Goal: Task Accomplishment & Management: Complete application form

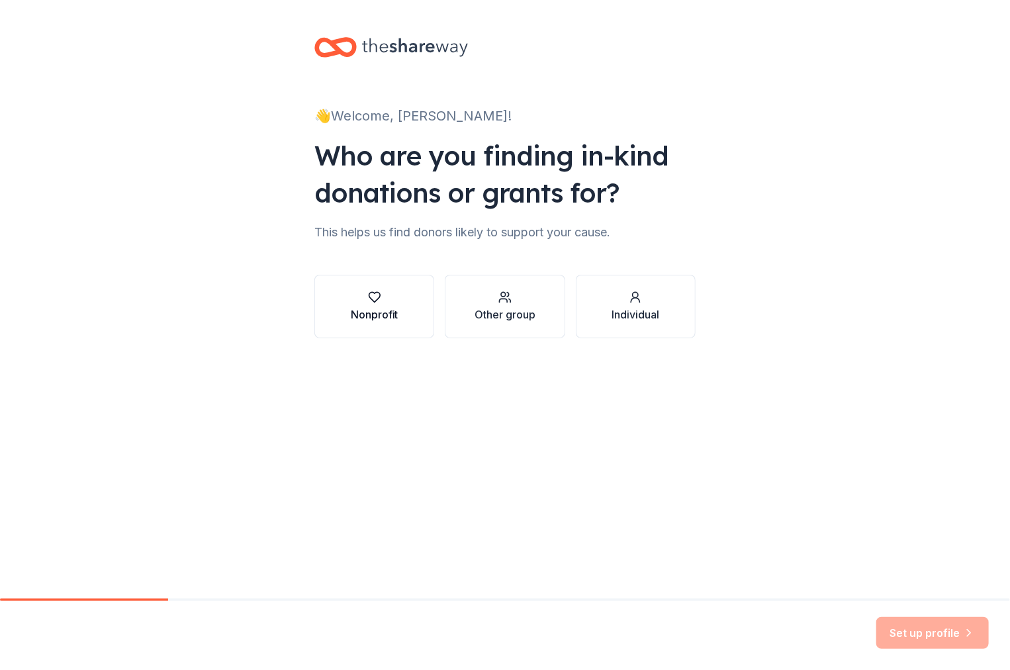
click at [384, 299] on div "button" at bounding box center [375, 296] width 48 height 13
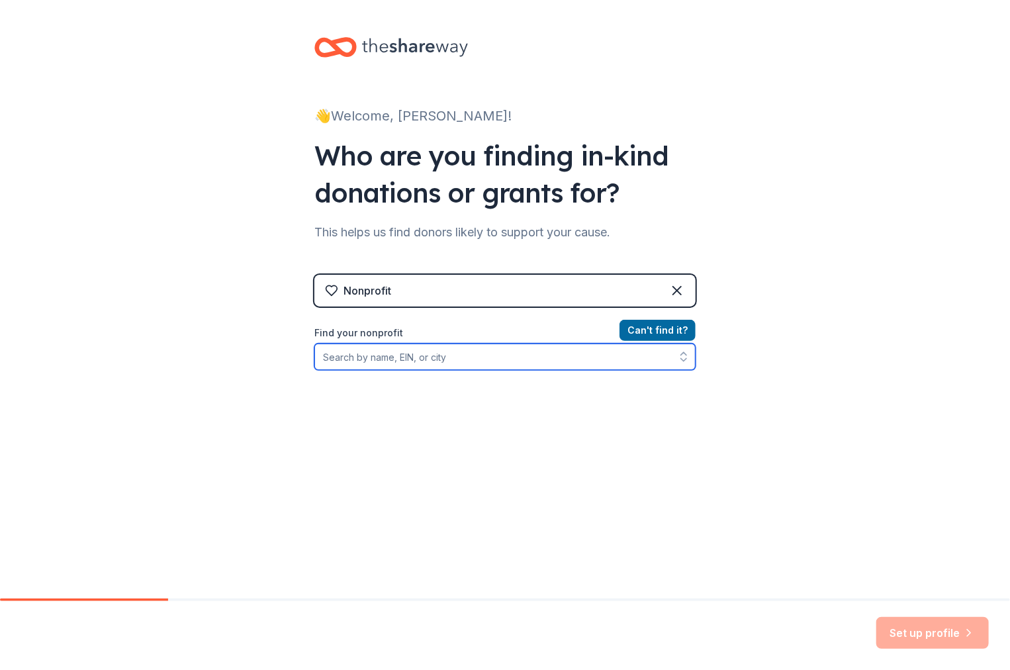
click at [380, 357] on input "Find your nonprofit" at bounding box center [504, 356] width 381 height 26
type input "[GEOGRAPHIC_DATA]"
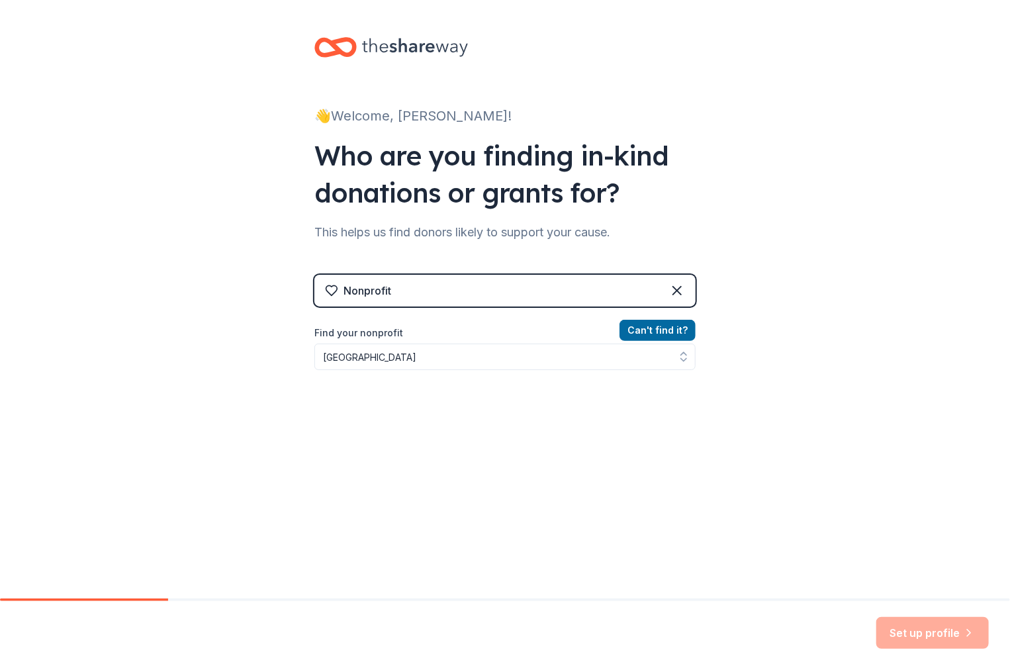
click at [580, 422] on div "Can ' t find it? Find your nonprofit north miami senior high school" at bounding box center [504, 399] width 381 height 154
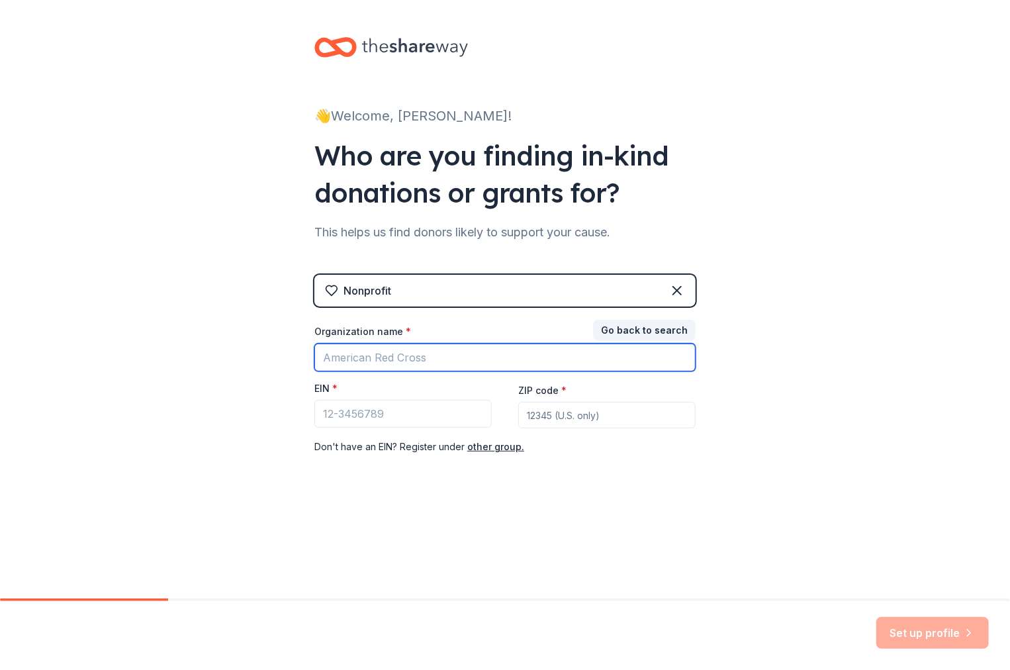
click at [445, 351] on input "Organization name *" at bounding box center [504, 357] width 381 height 28
type input "North Miami SR. High School Culinary Arts Program"
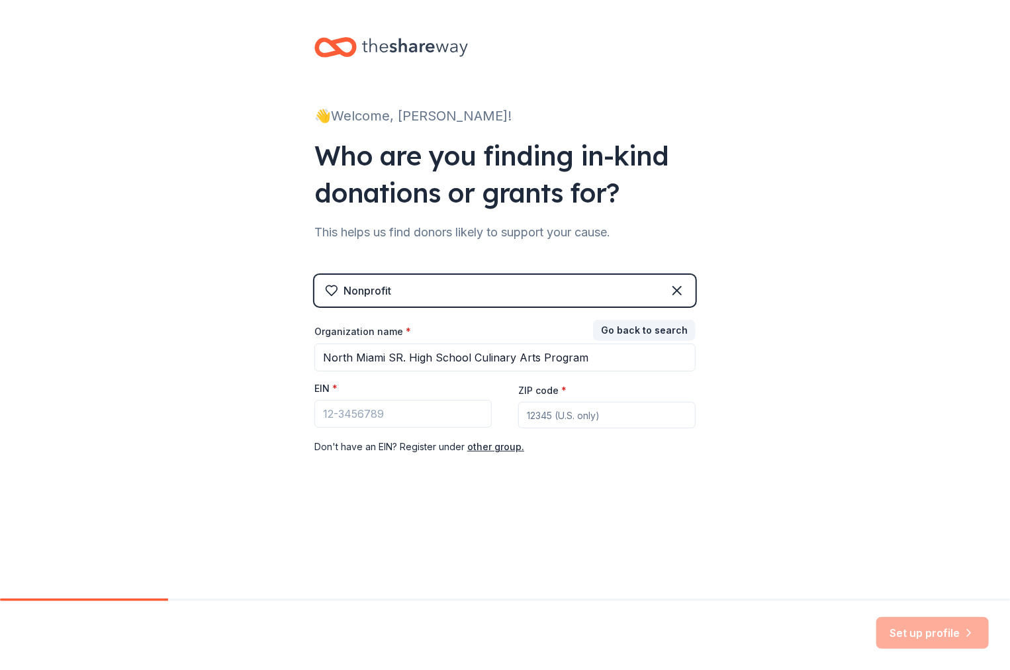
type input "33161"
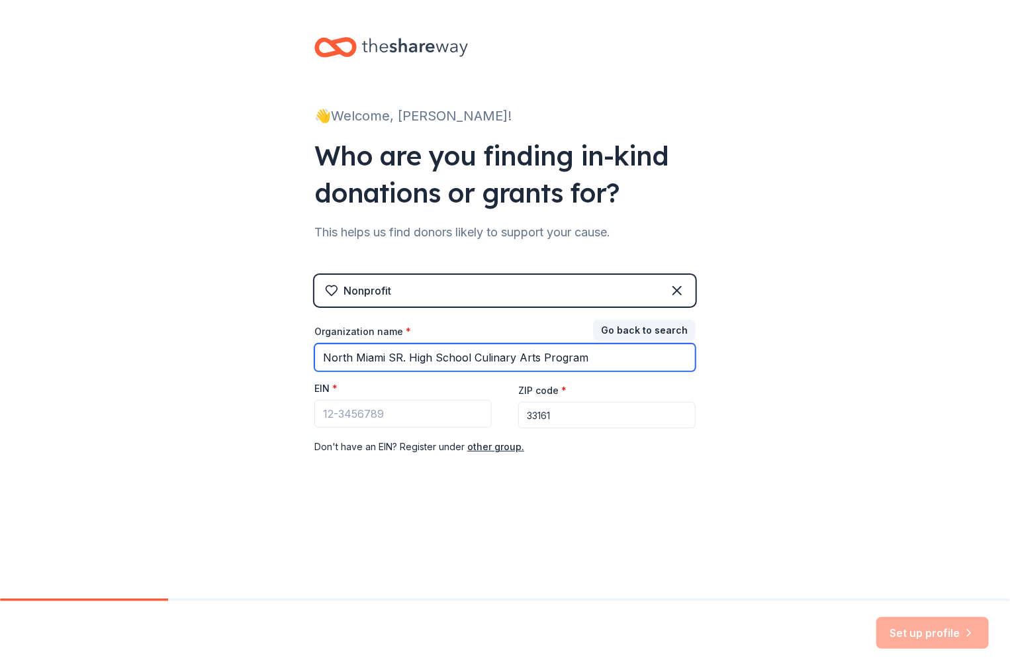
drag, startPoint x: 592, startPoint y: 355, endPoint x: 307, endPoint y: 357, distance: 285.2
click at [307, 357] on div "👋 Welcome, [PERSON_NAME]! Who are you finding in-kind donations or grants for? …" at bounding box center [504, 272] width 423 height 545
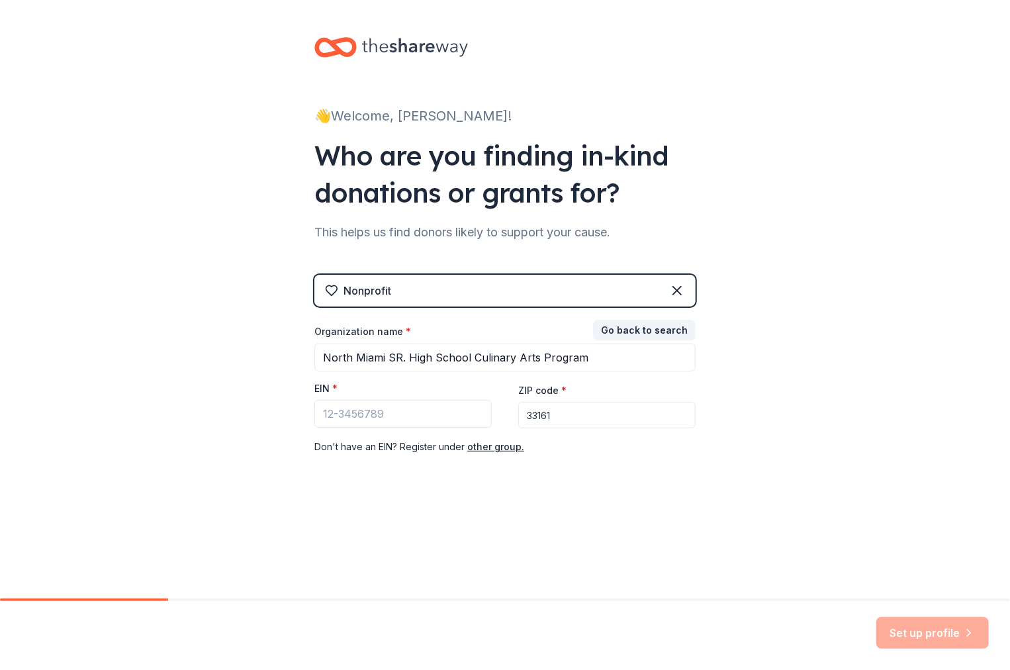
click at [515, 288] on div "Nonprofit" at bounding box center [504, 291] width 381 height 32
click at [680, 290] on icon at bounding box center [677, 291] width 16 height 16
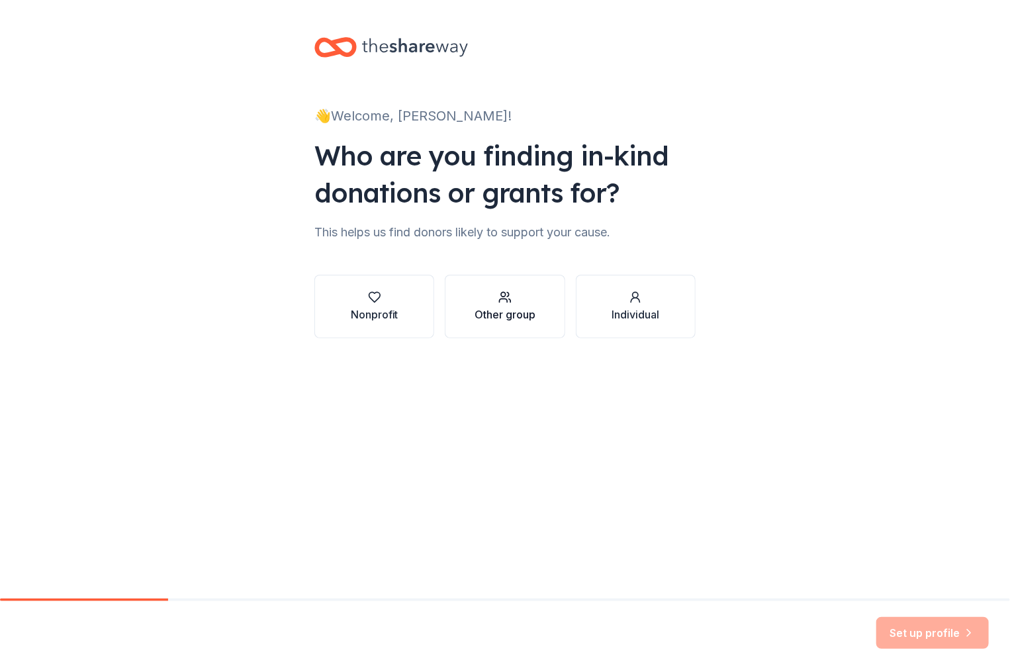
click at [490, 317] on div "Other group" at bounding box center [504, 314] width 61 height 16
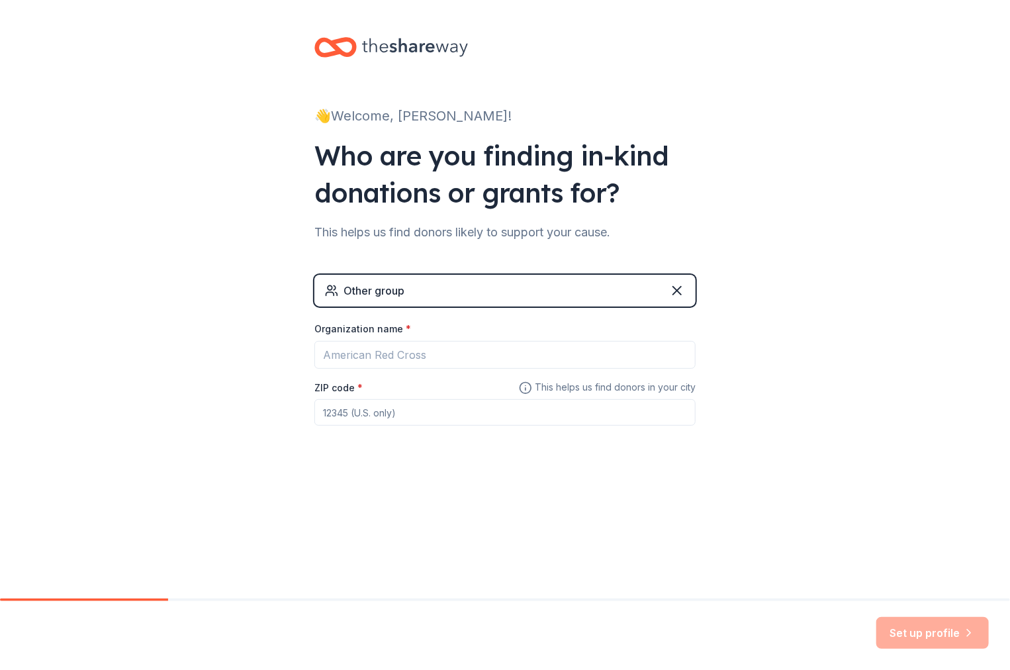
click at [358, 292] on div "Other group" at bounding box center [373, 291] width 61 height 16
click at [367, 354] on input "Organization name *" at bounding box center [504, 355] width 381 height 28
type input "North Miami SR. High School Culinary Arts Program"
type input "33161"
click at [943, 625] on button "Set up profile" at bounding box center [932, 633] width 112 height 32
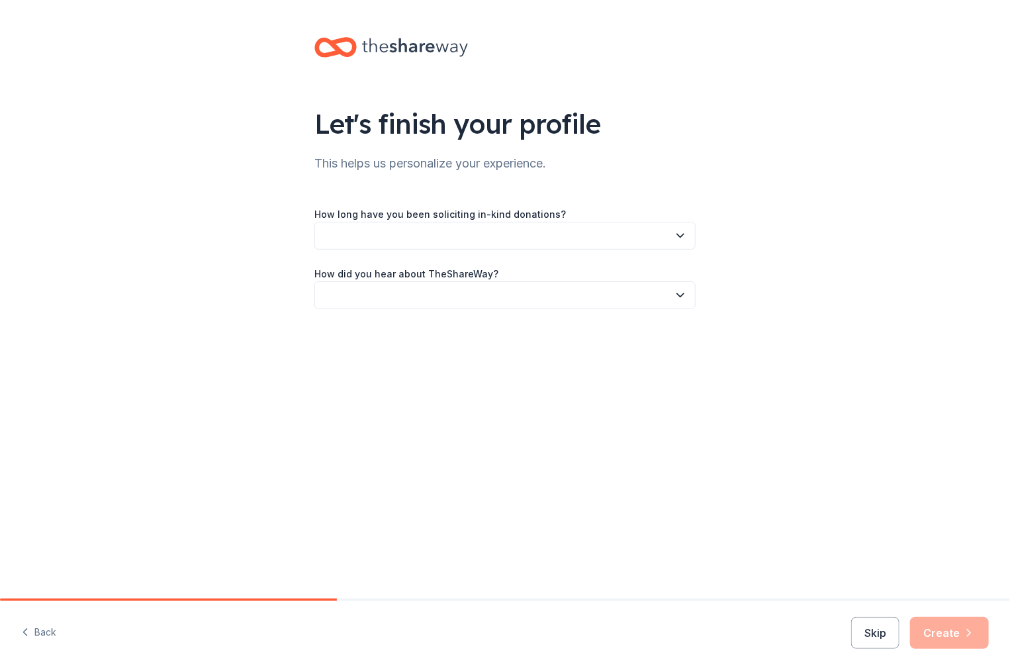
click at [360, 234] on button "button" at bounding box center [504, 236] width 381 height 28
click at [378, 269] on div "This is my first time!" at bounding box center [370, 271] width 84 height 16
click at [336, 290] on button "button" at bounding box center [504, 295] width 381 height 28
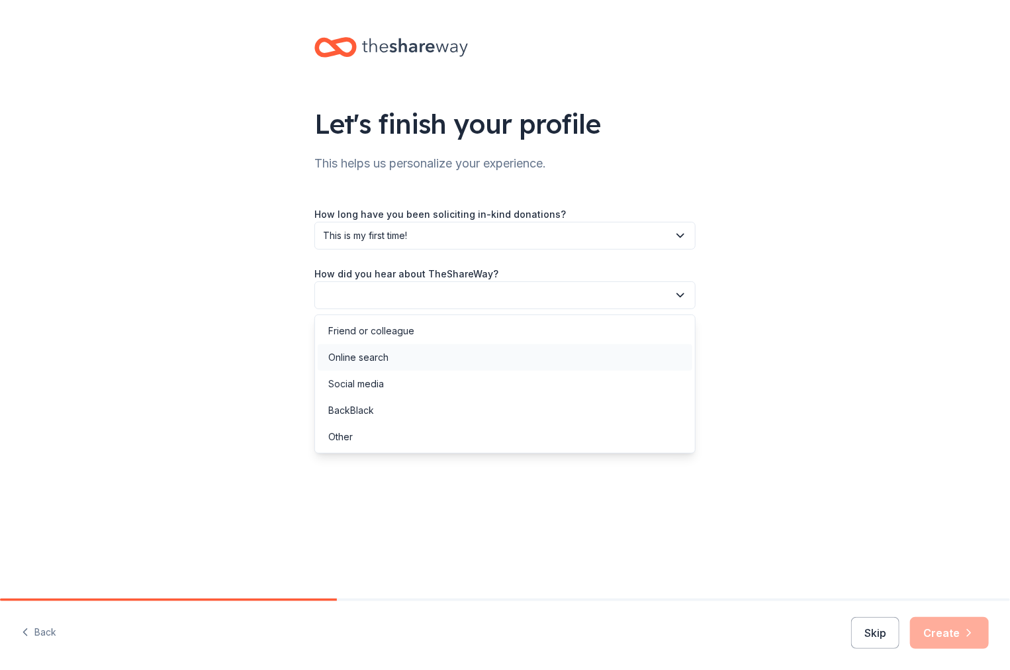
click at [372, 354] on div "Online search" at bounding box center [358, 357] width 60 height 16
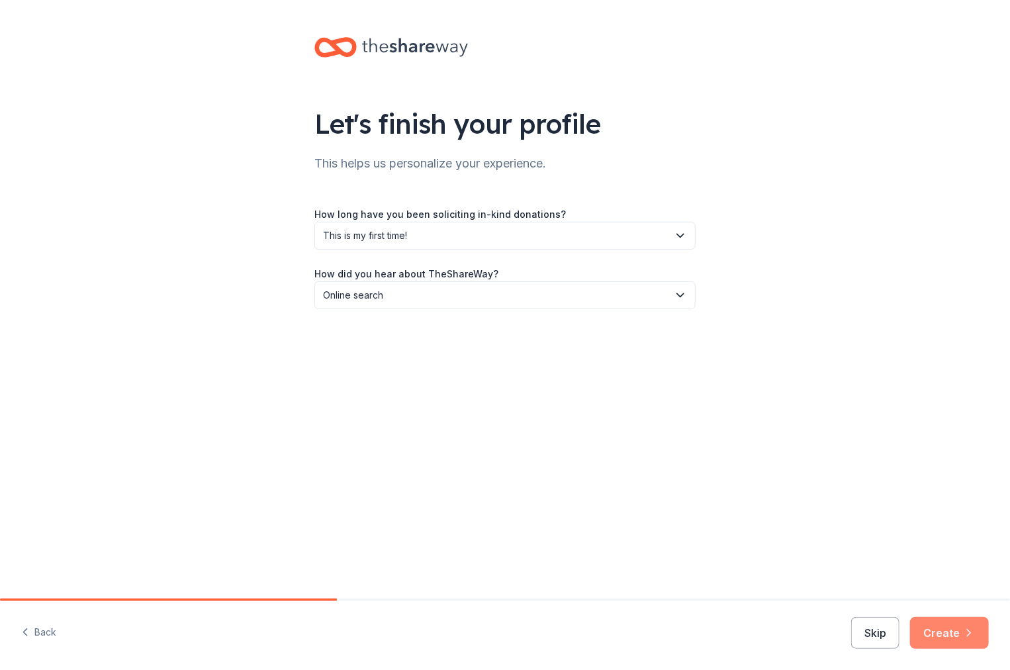
click at [942, 633] on button "Create" at bounding box center [949, 633] width 79 height 32
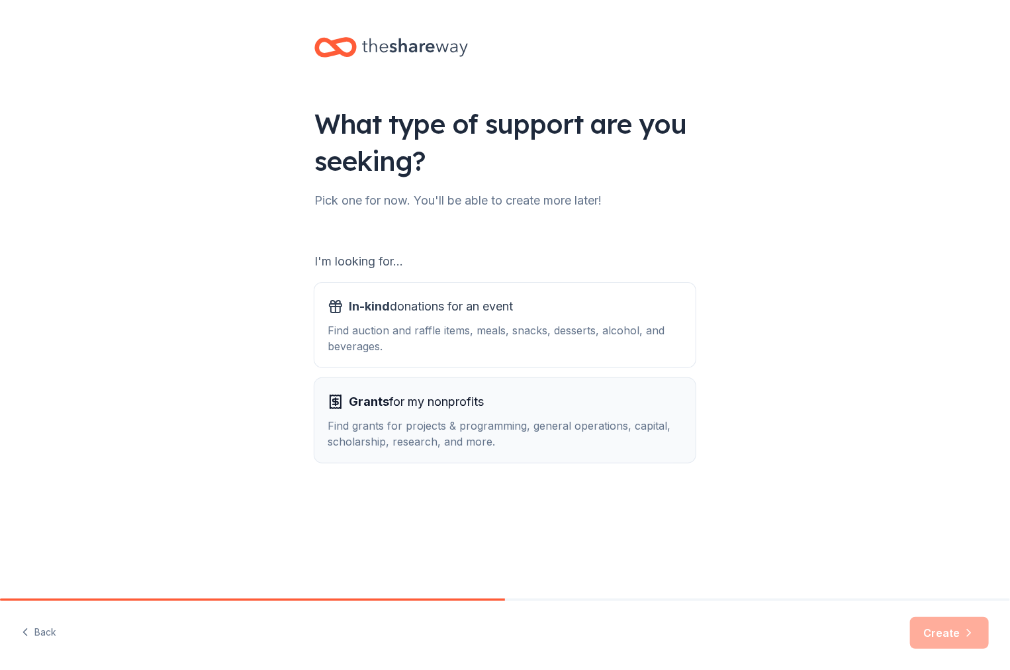
click at [413, 413] on div "Grants for my nonprofits Find grants for projects & programming, general operat…" at bounding box center [505, 420] width 355 height 58
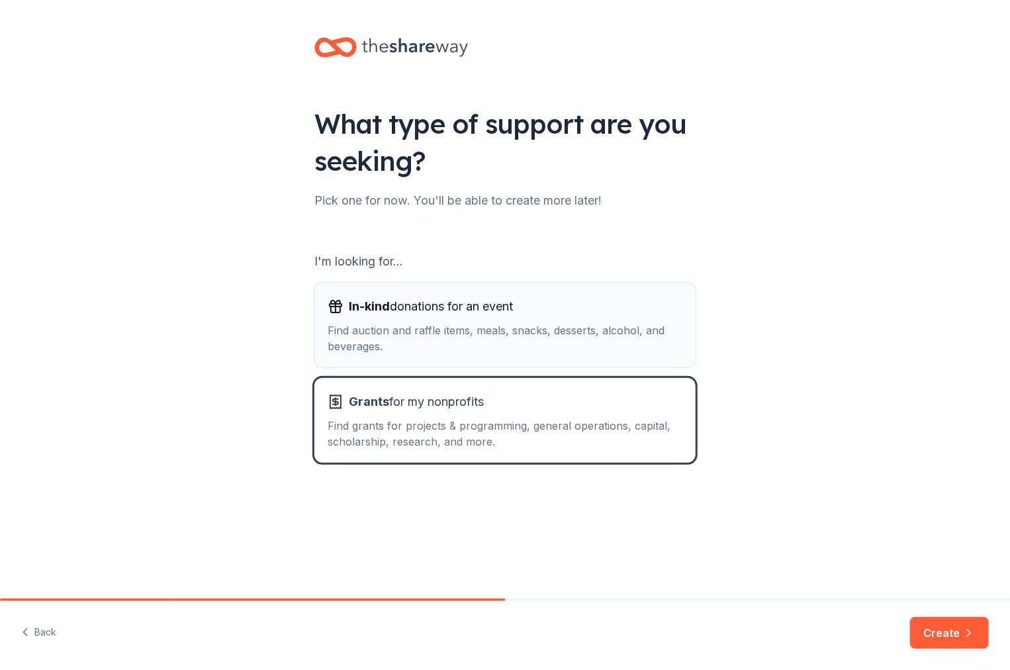
click at [433, 339] on div "Find auction and raffle items, meals, snacks, desserts, alcohol, and beverages." at bounding box center [505, 338] width 355 height 32
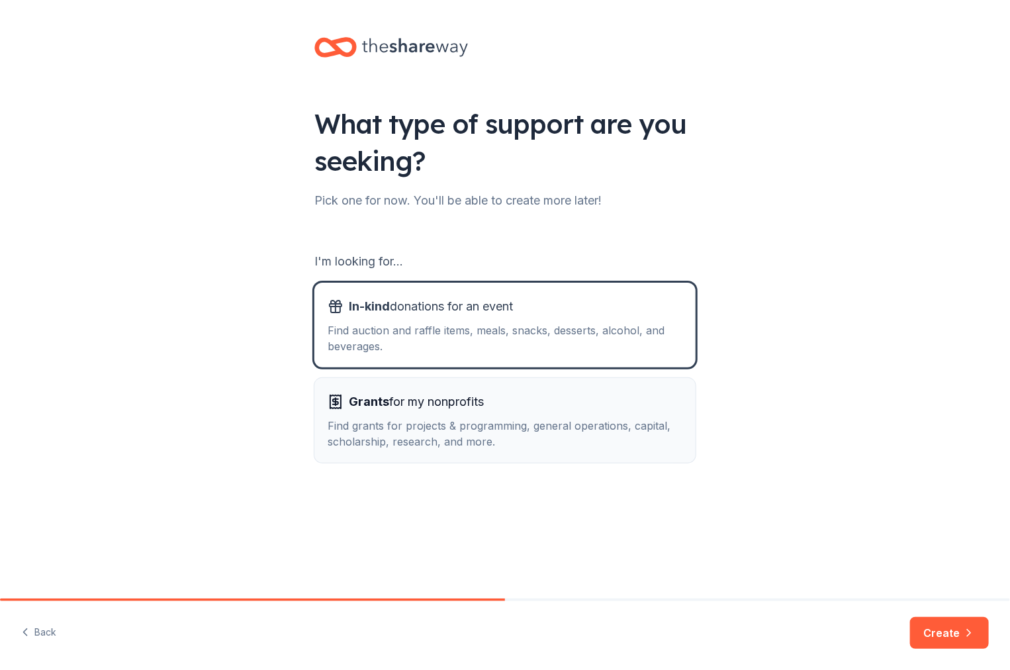
click at [536, 428] on div "Find grants for projects & programming, general operations, capital, scholarshi…" at bounding box center [505, 434] width 355 height 32
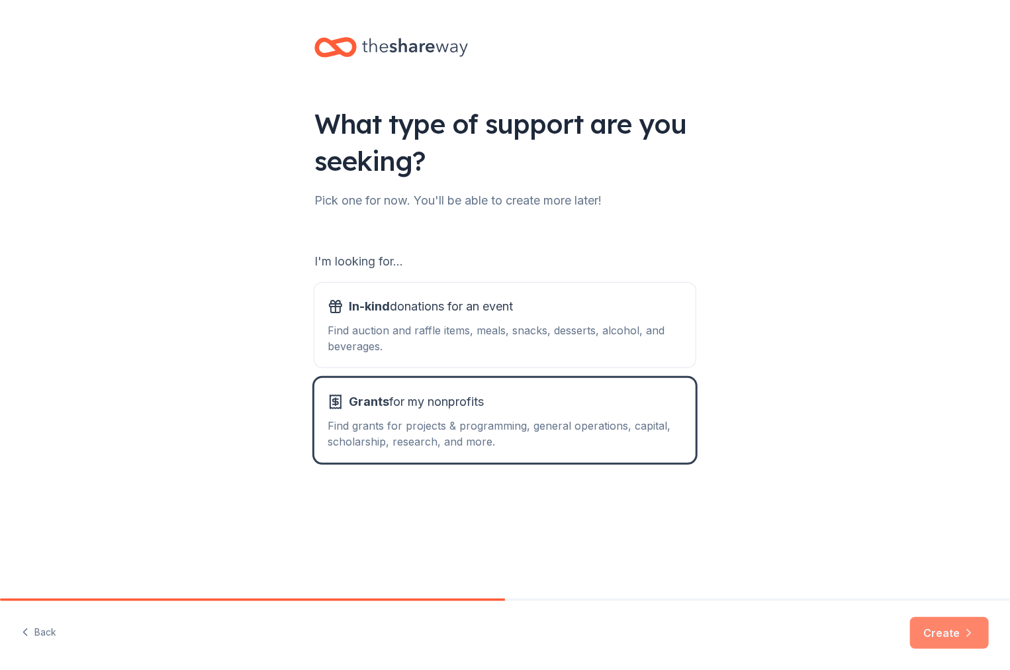
click at [957, 629] on button "Create" at bounding box center [949, 633] width 79 height 32
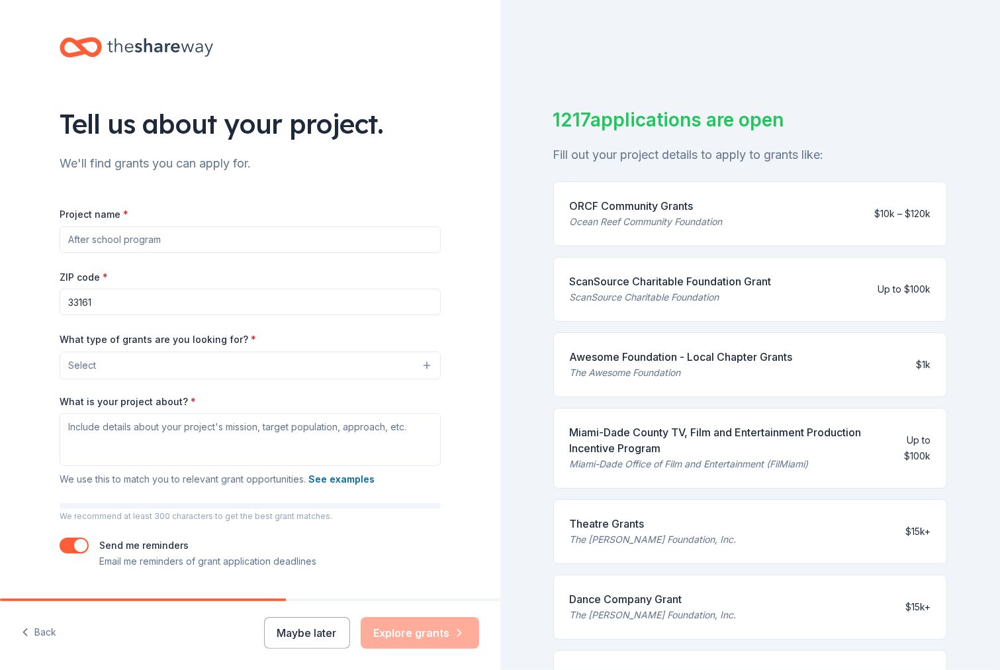
click at [142, 240] on input "Project name *" at bounding box center [250, 239] width 381 height 26
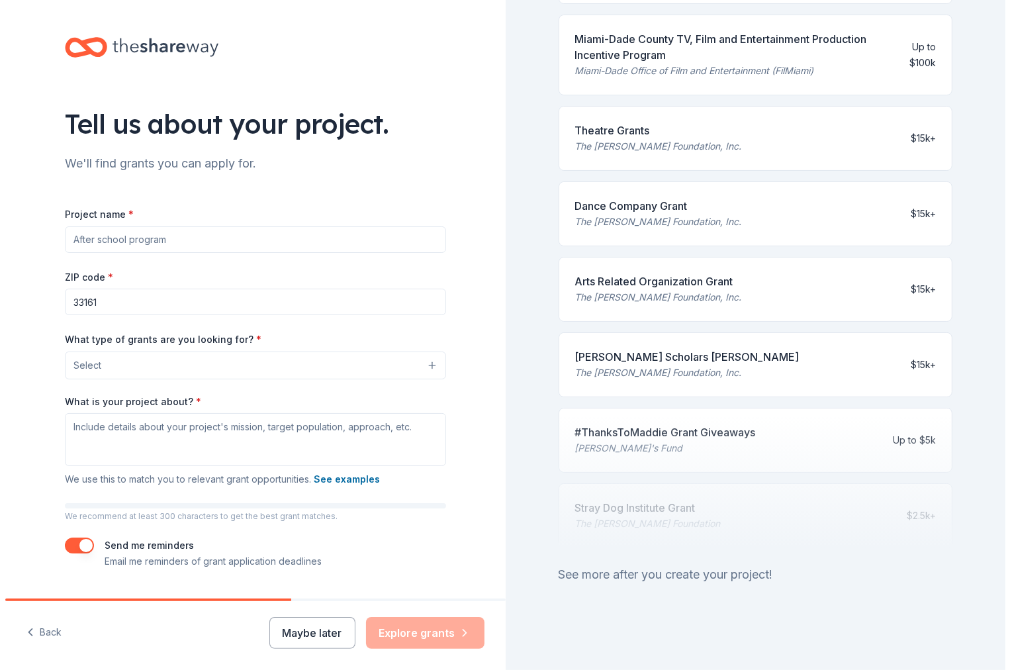
scroll to position [400, 0]
click at [79, 241] on input "Project name *" at bounding box center [250, 239] width 381 height 26
type input "F"
type input "Culinary Extending Learning Adventures"
click at [178, 367] on button "Select" at bounding box center [250, 365] width 381 height 28
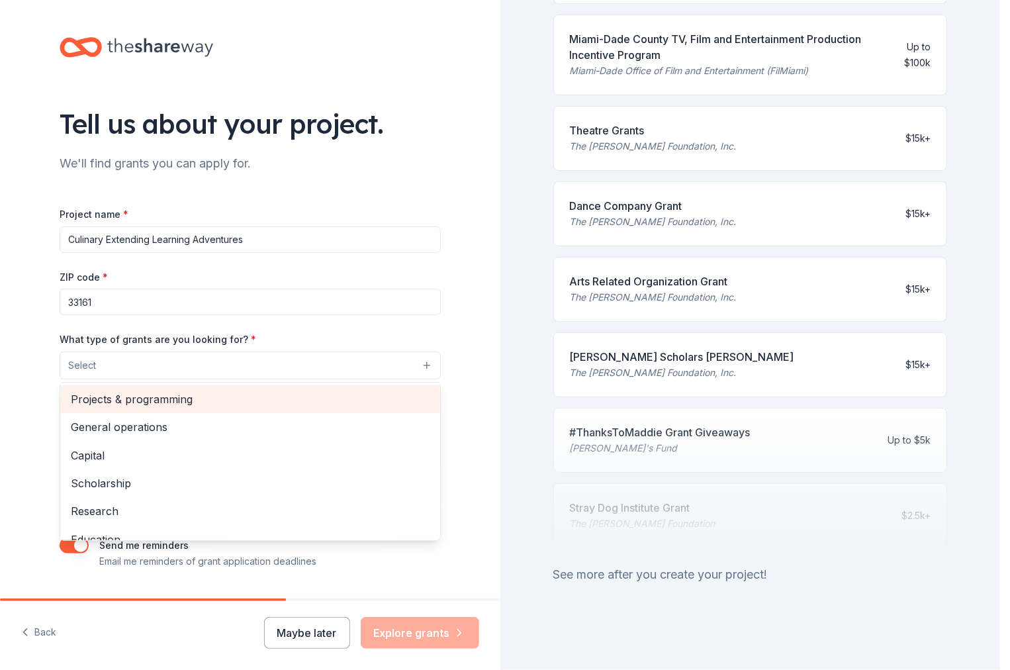
click at [112, 410] on div "Projects & programming" at bounding box center [250, 399] width 380 height 28
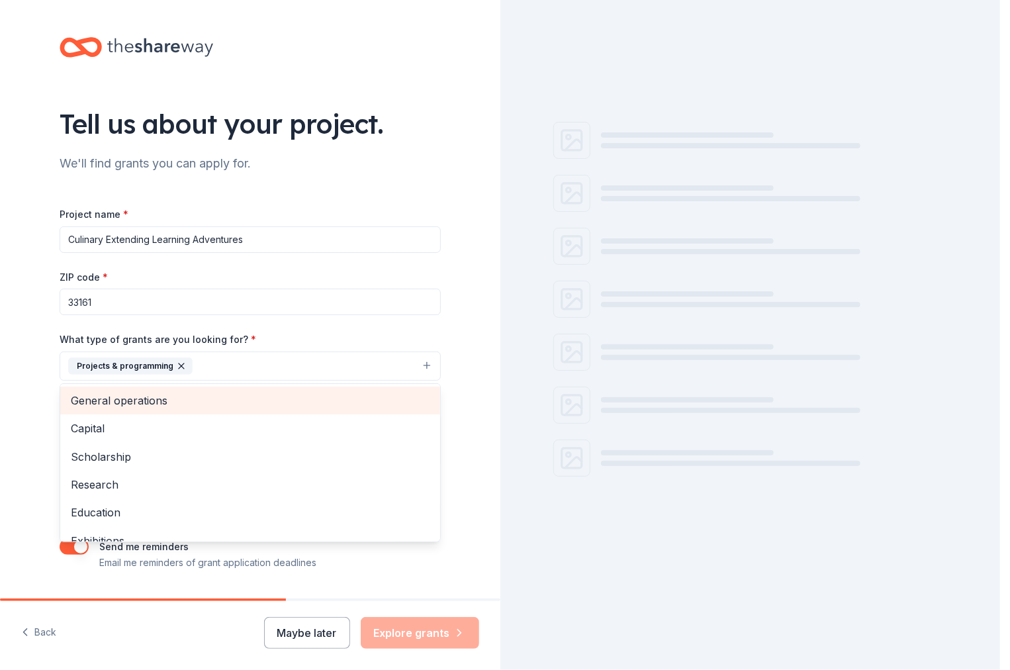
scroll to position [0, 0]
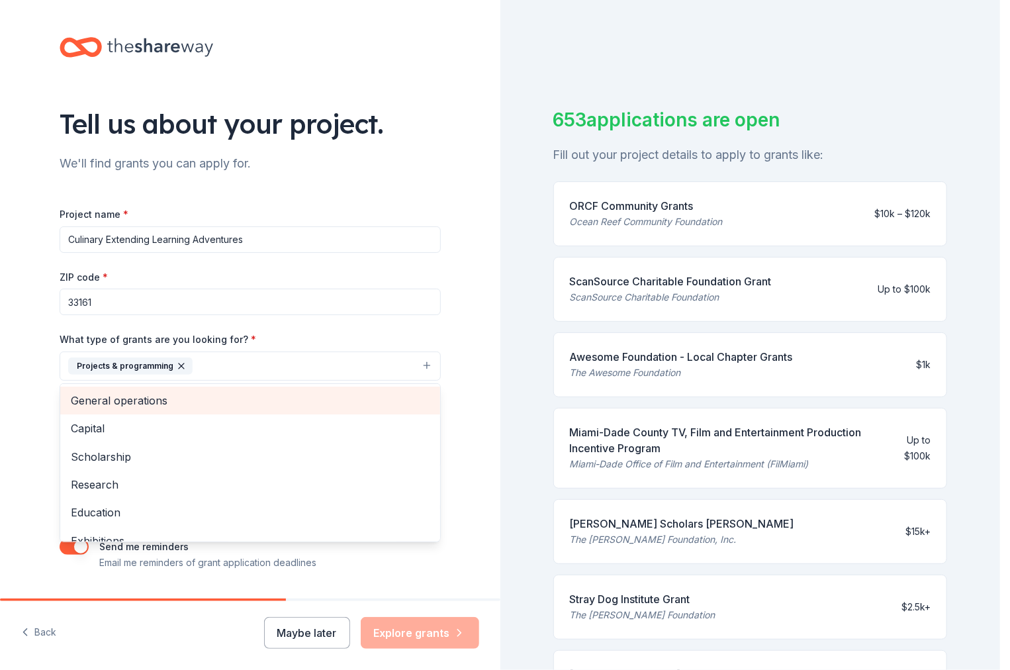
click at [116, 398] on span "General operations" at bounding box center [250, 400] width 359 height 17
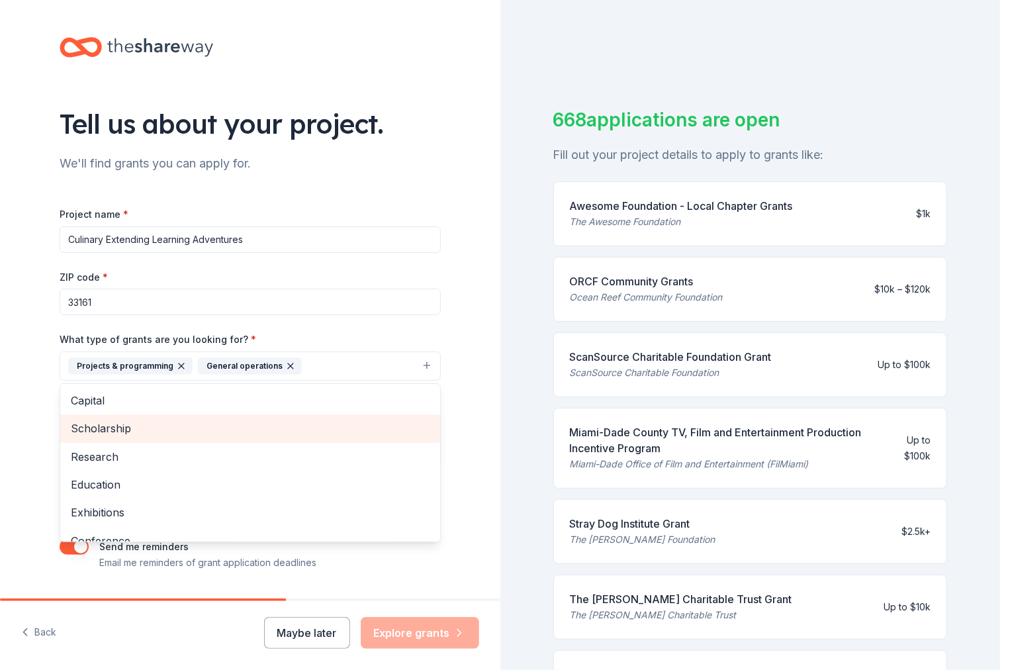
click at [112, 427] on span "Scholarship" at bounding box center [250, 428] width 359 height 17
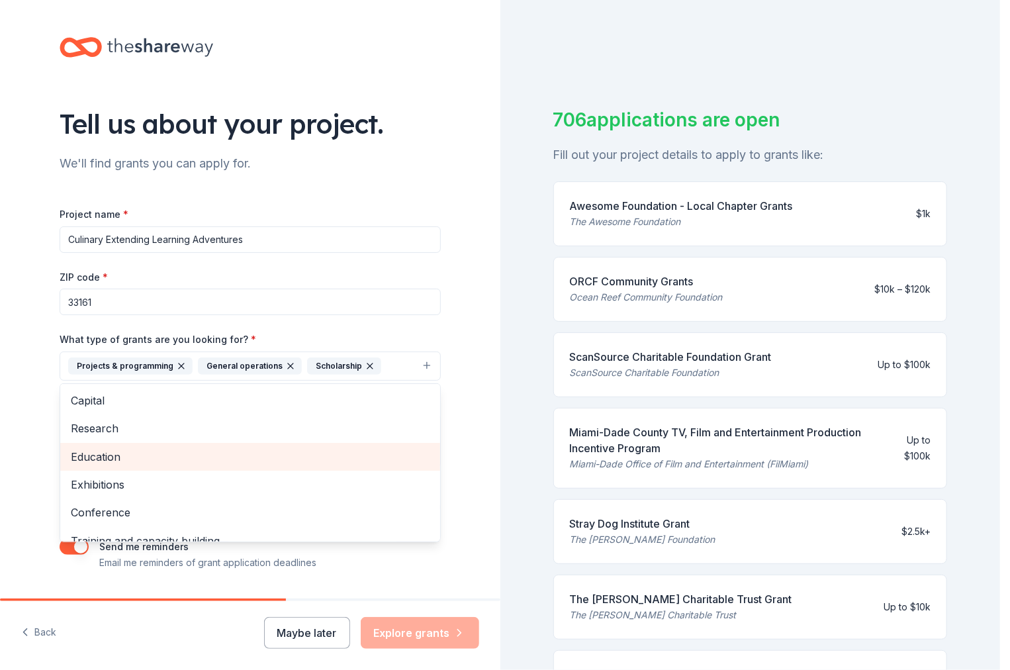
click at [105, 451] on span "Education" at bounding box center [250, 456] width 359 height 17
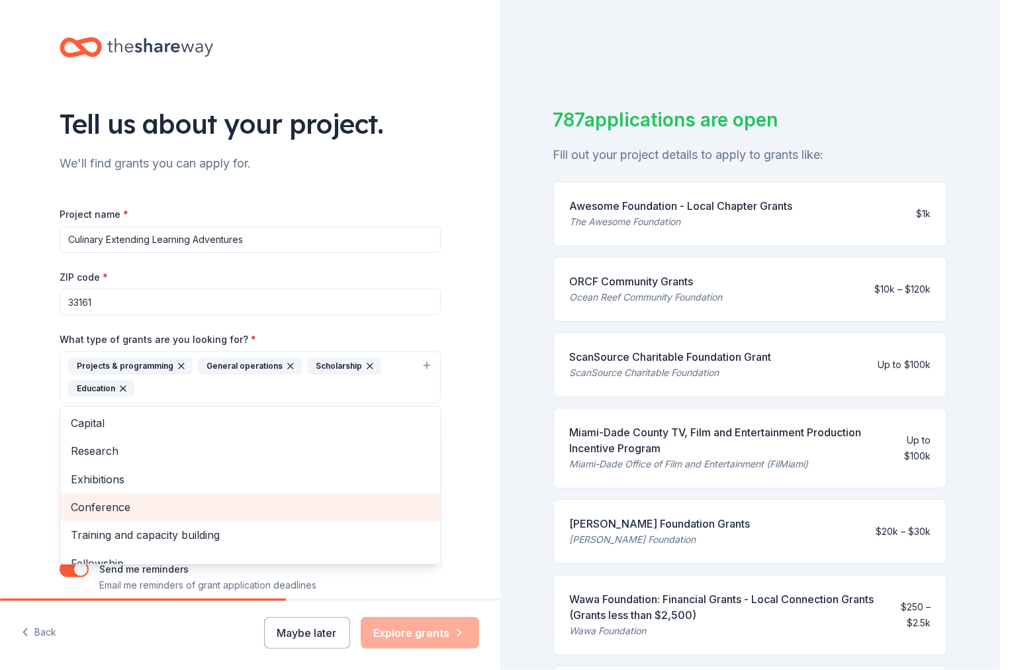
click at [94, 505] on span "Conference" at bounding box center [250, 506] width 359 height 17
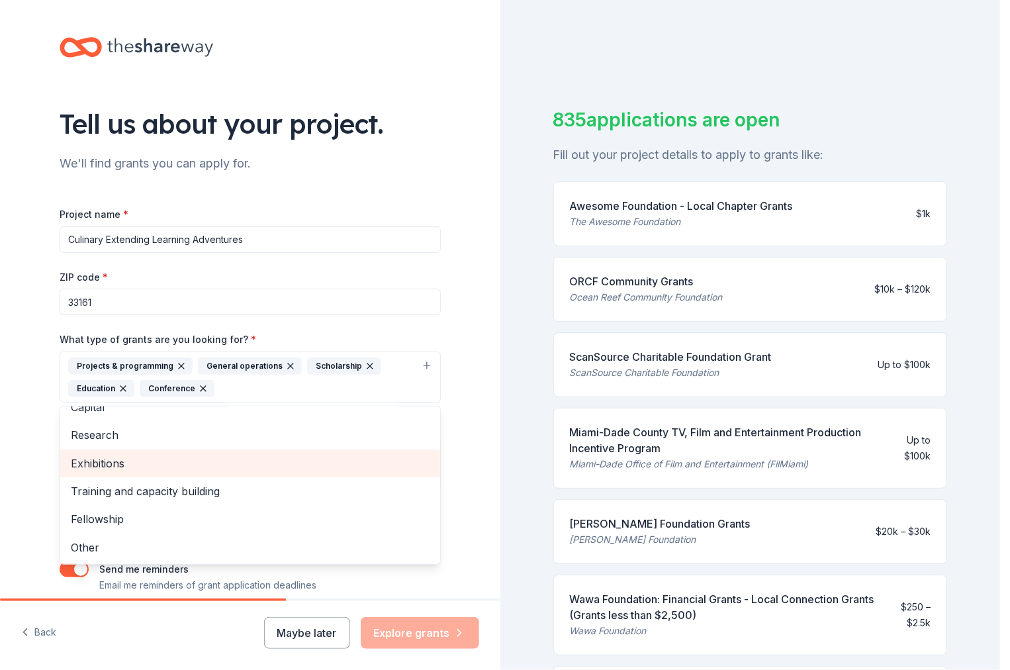
scroll to position [58, 0]
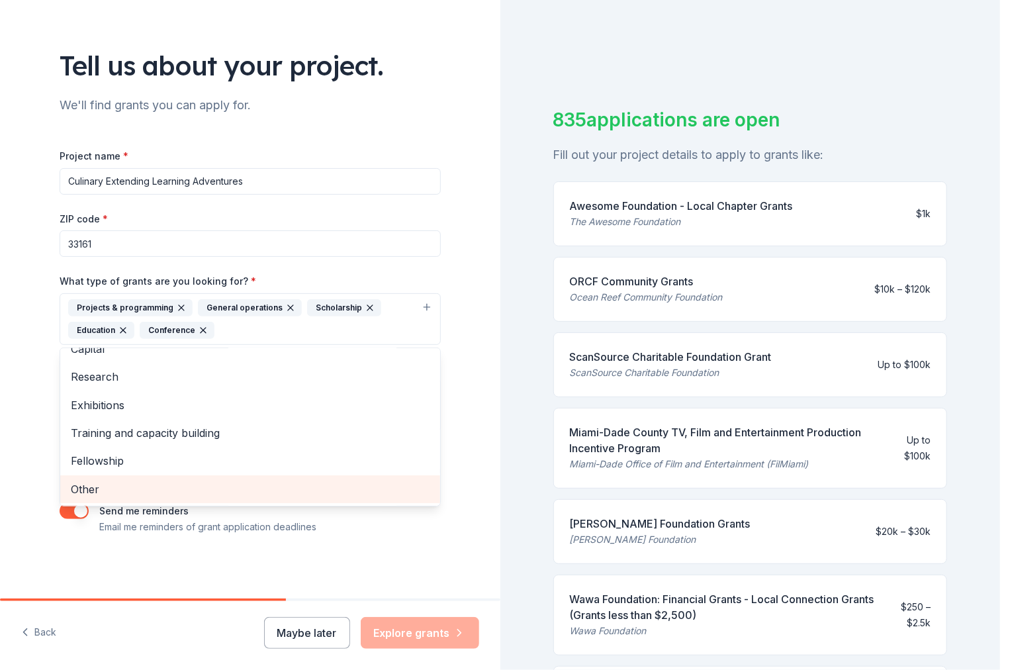
click at [74, 490] on span "Other" at bounding box center [250, 488] width 359 height 17
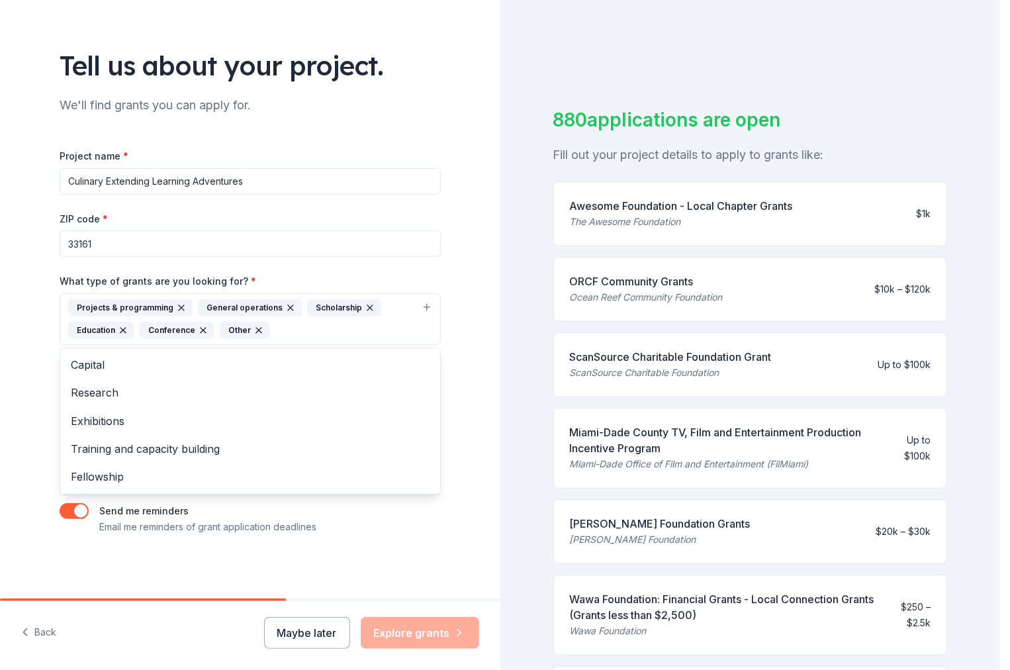
click at [77, 537] on div "Tell us about your project. We'll find grants you can apply for. Project name *…" at bounding box center [249, 270] width 423 height 656
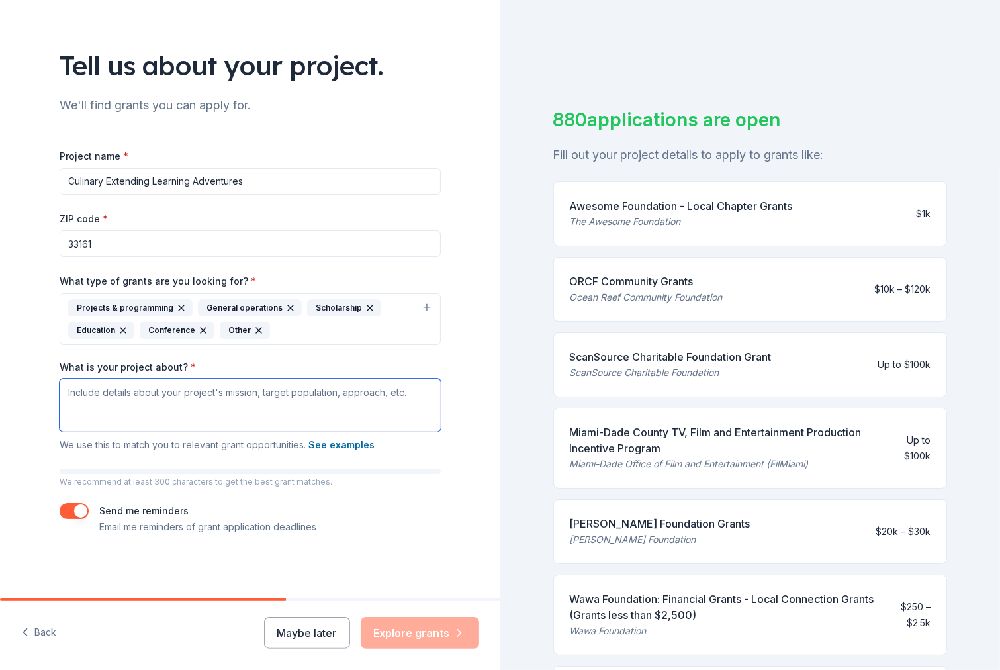
paste textarea "Loremips, D si ametc ad elits doei tem Incidi, Utlabo etd Magnaaliq Enimadm ve …"
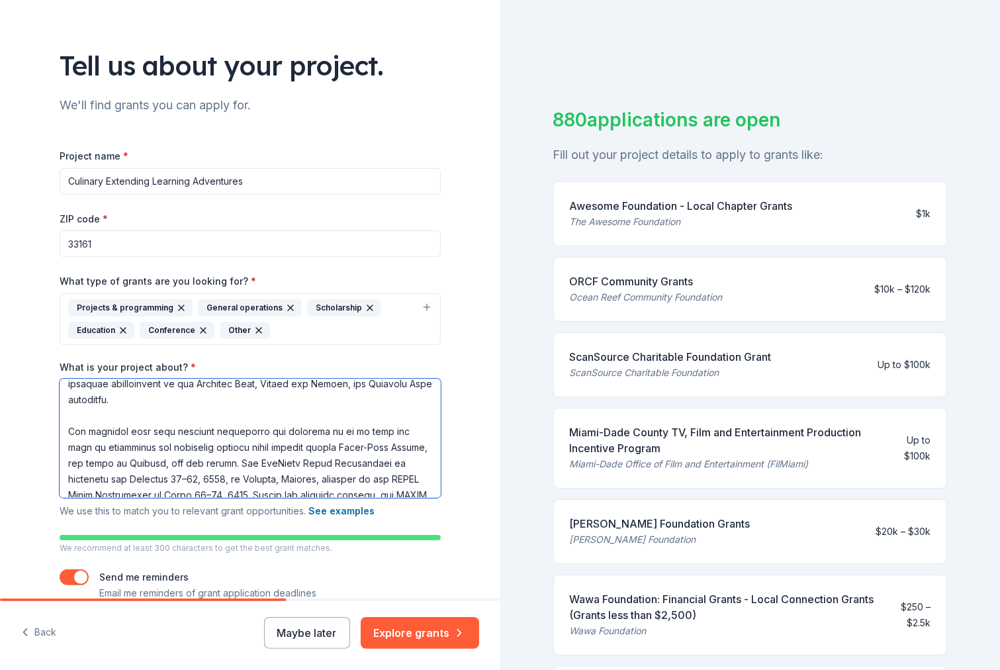
scroll to position [0, 0]
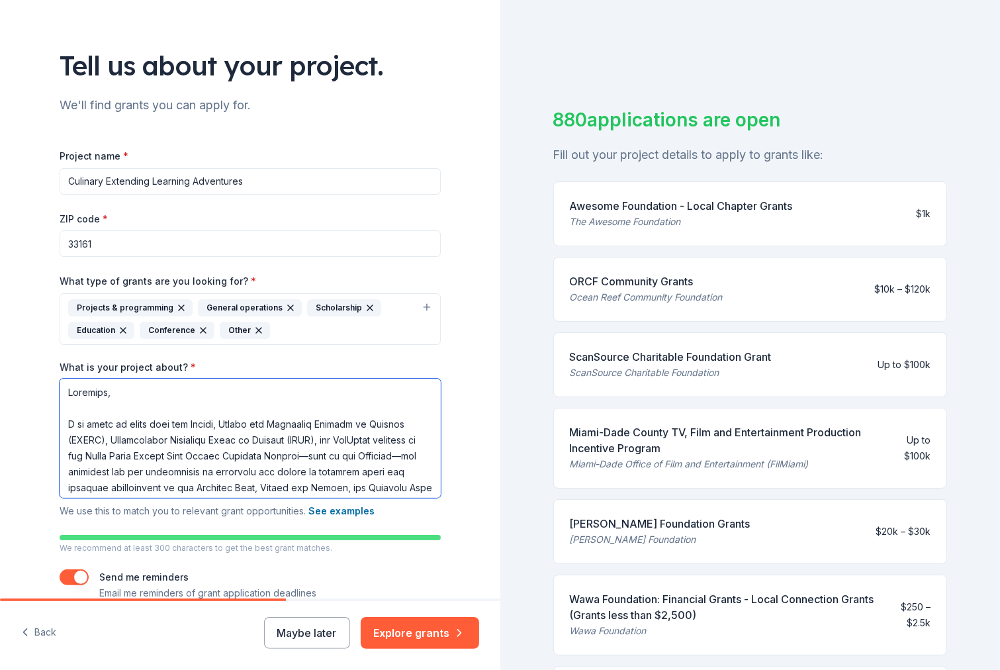
drag, startPoint x: 111, startPoint y: 391, endPoint x: 21, endPoint y: 384, distance: 90.3
click at [21, 384] on div "Tell us about your project. We'll find grants you can apply for. Project name *…" at bounding box center [250, 303] width 500 height 723
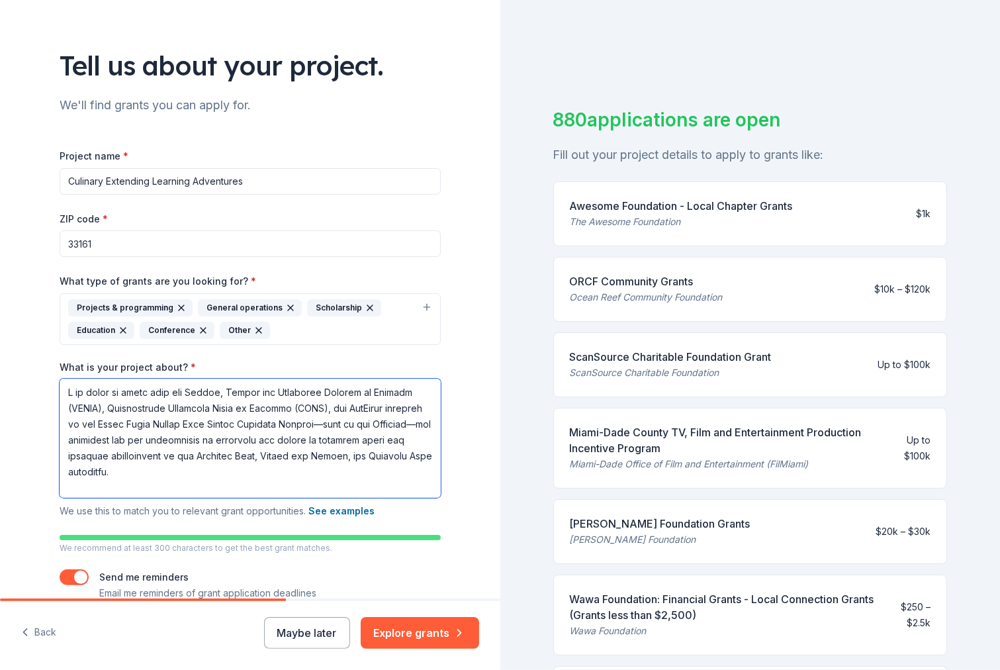
click at [65, 404] on textarea "What is your project about? *" at bounding box center [250, 437] width 381 height 119
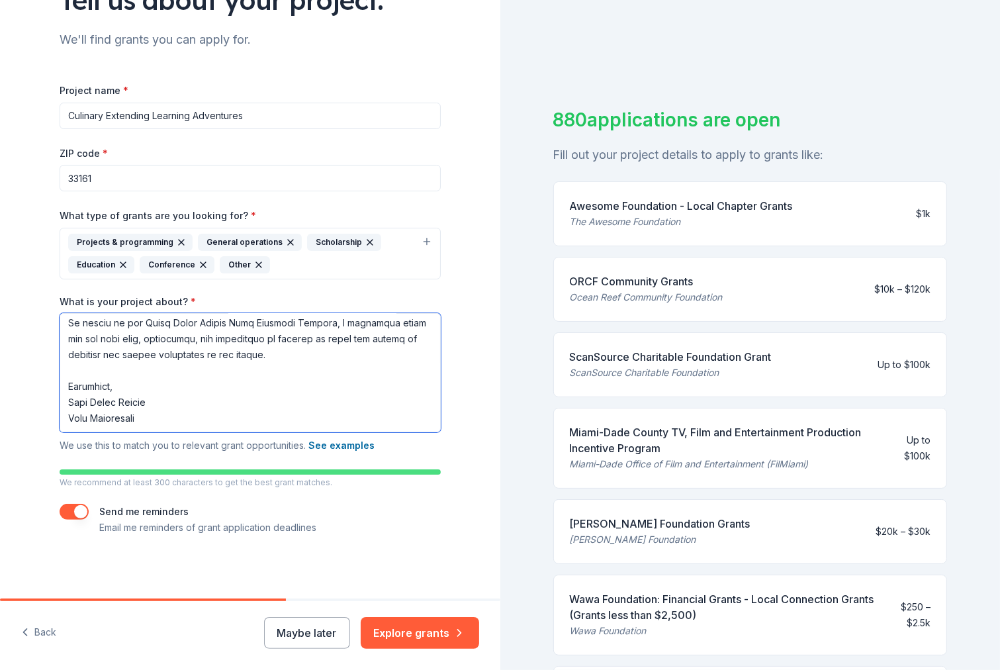
scroll to position [124, 0]
drag, startPoint x: 135, startPoint y: 403, endPoint x: 40, endPoint y: 359, distance: 104.5
click at [40, 359] on div "Tell us about your project. We'll find grants you can apply for. Project name *…" at bounding box center [249, 237] width 423 height 723
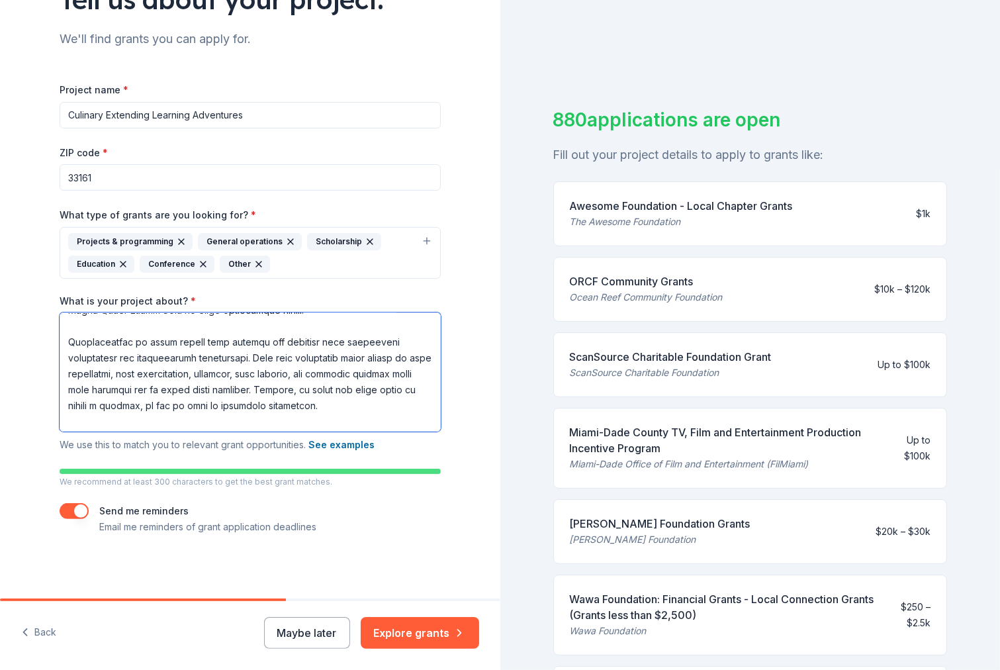
scroll to position [607, 0]
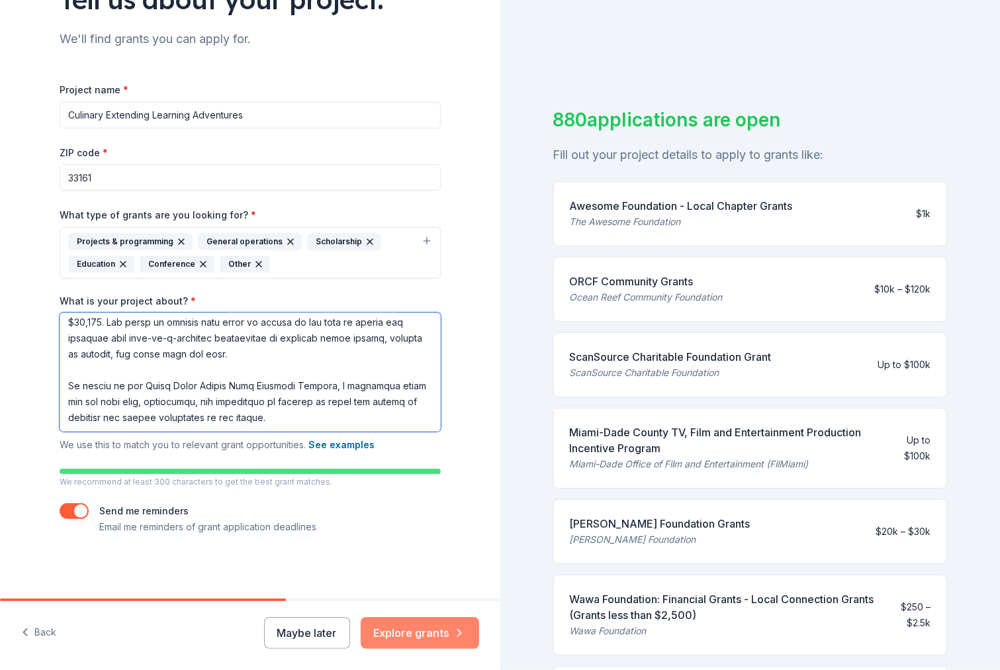
type textarea "L ip dolor si ametc adip eli Seddoe, Tempor inc Utlaboree Dolorem al Enimadm (V…"
click at [396, 627] on button "Explore grants" at bounding box center [420, 633] width 118 height 32
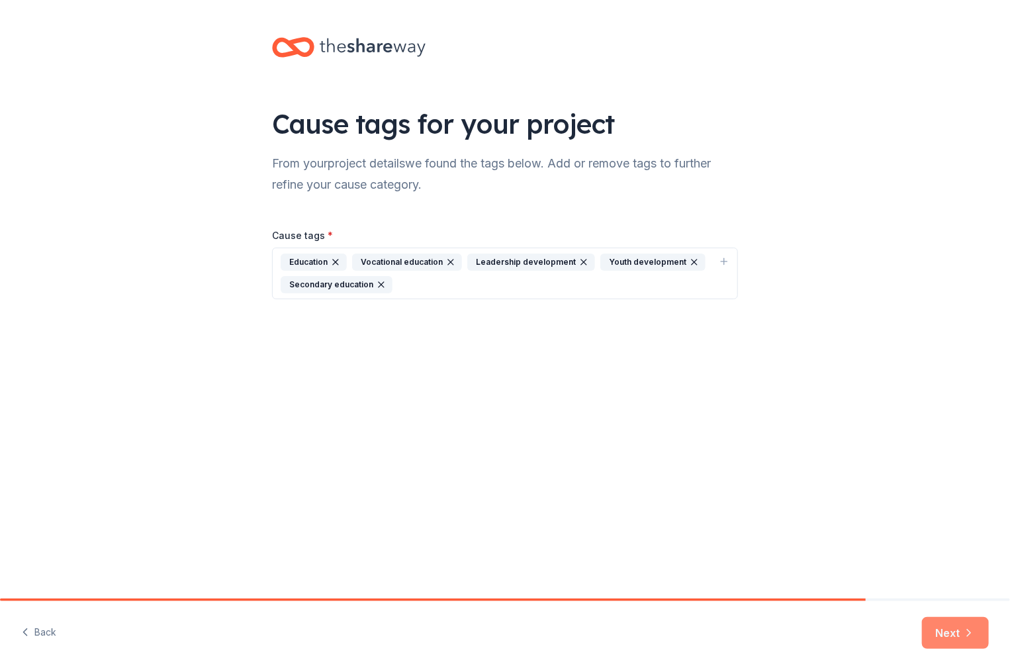
click at [957, 624] on button "Next" at bounding box center [955, 633] width 67 height 32
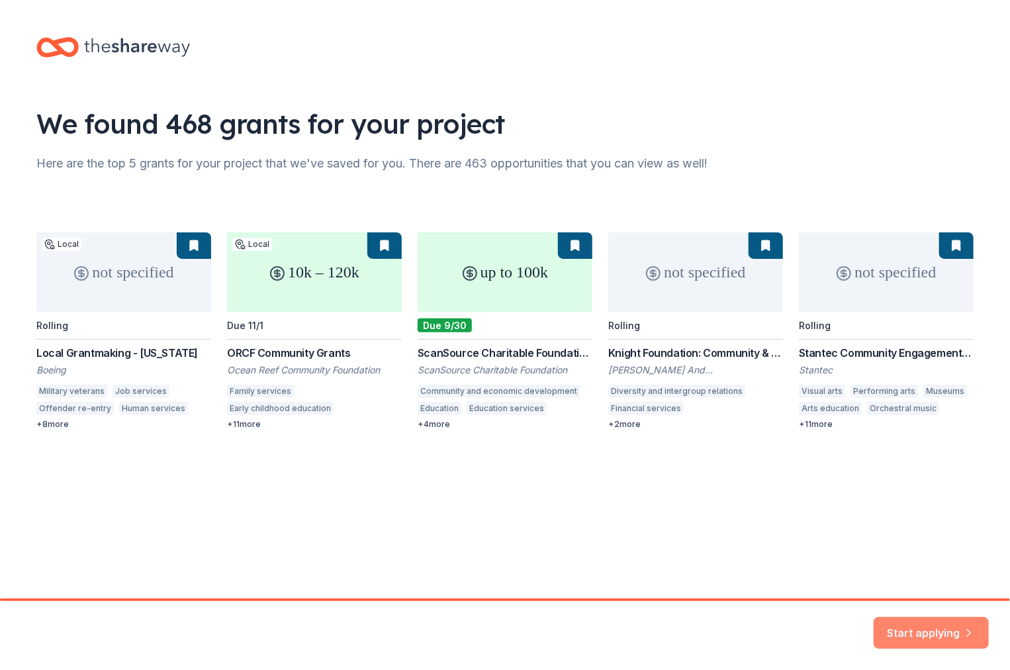
click at [912, 633] on button "Start applying" at bounding box center [930, 625] width 115 height 32
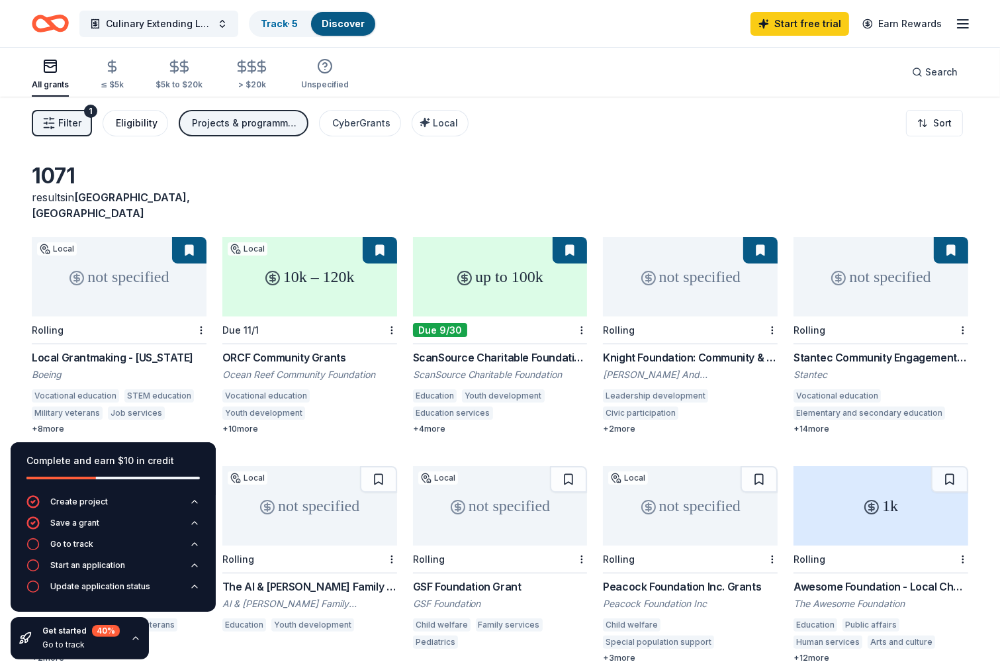
click at [118, 121] on div "Eligibility" at bounding box center [137, 123] width 42 height 16
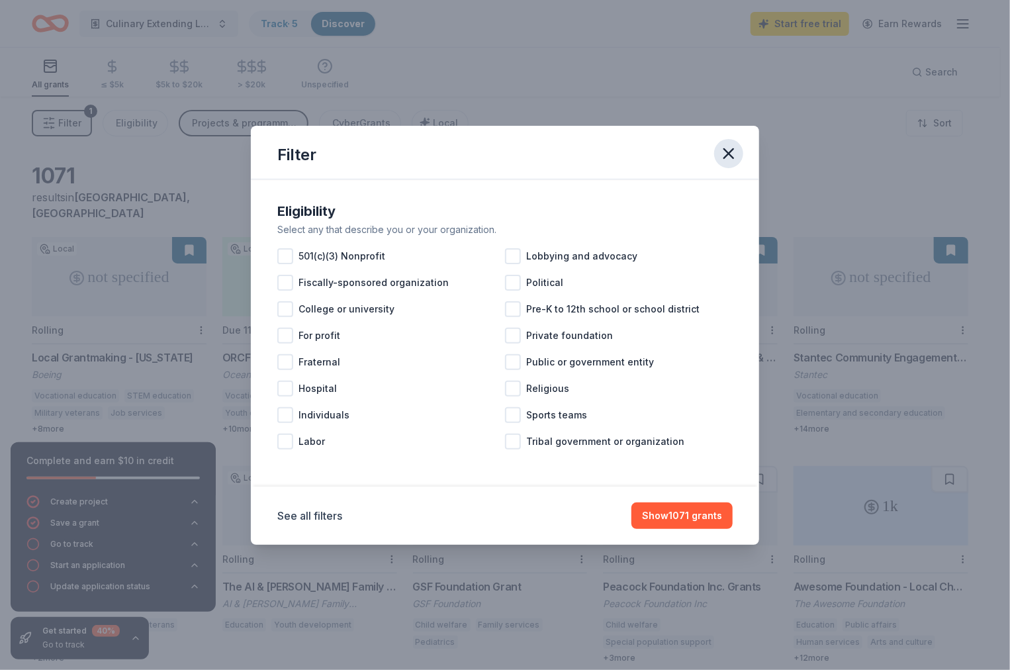
click at [731, 159] on icon "button" at bounding box center [728, 153] width 19 height 19
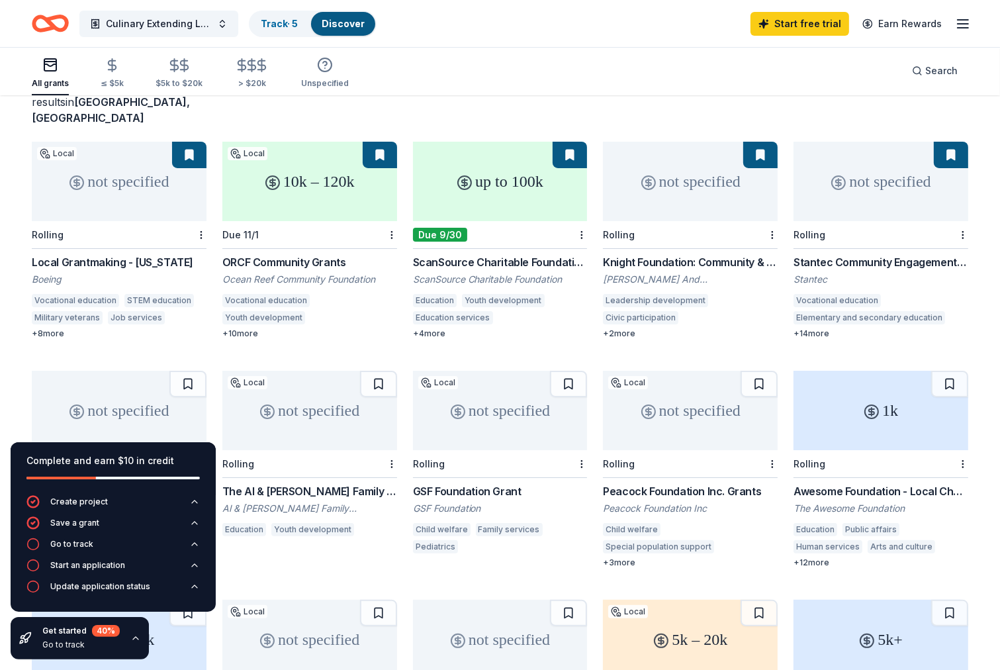
scroll to position [66, 0]
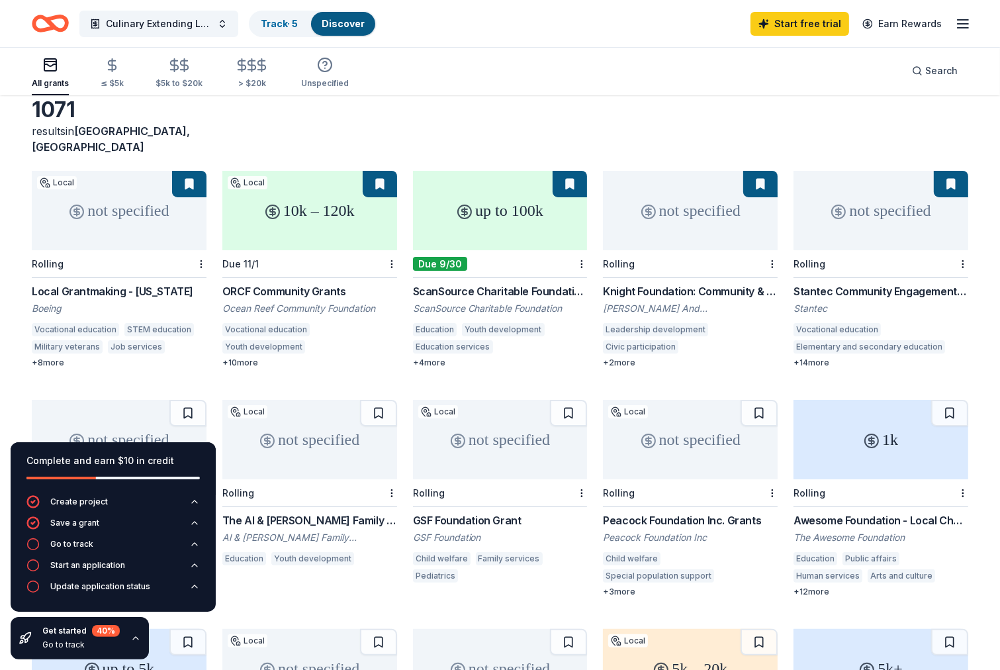
click at [330, 210] on div "10k – 120k" at bounding box center [309, 210] width 175 height 79
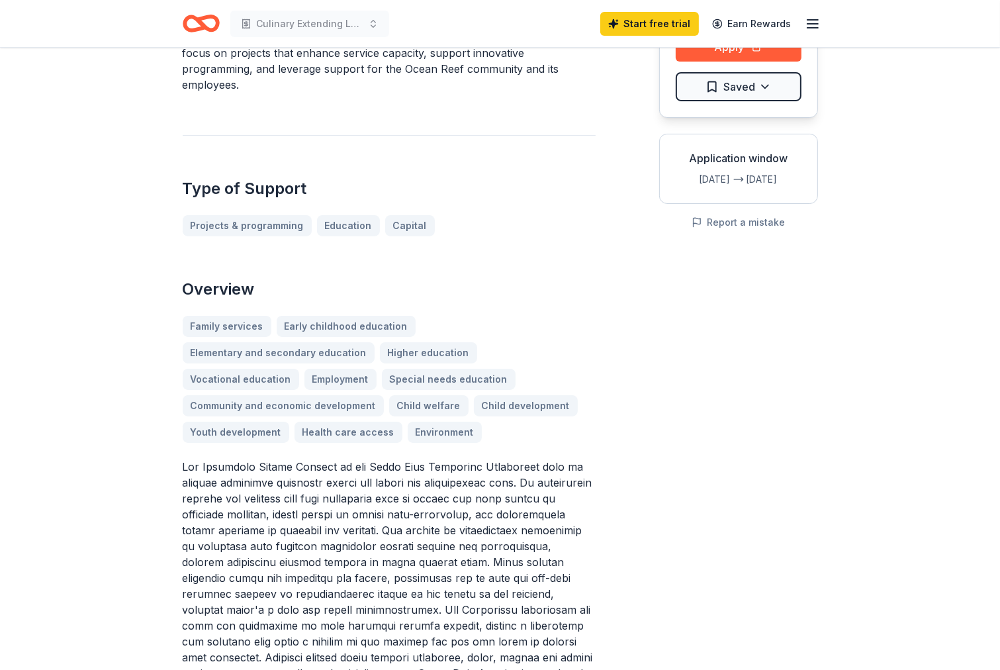
scroll to position [132, 0]
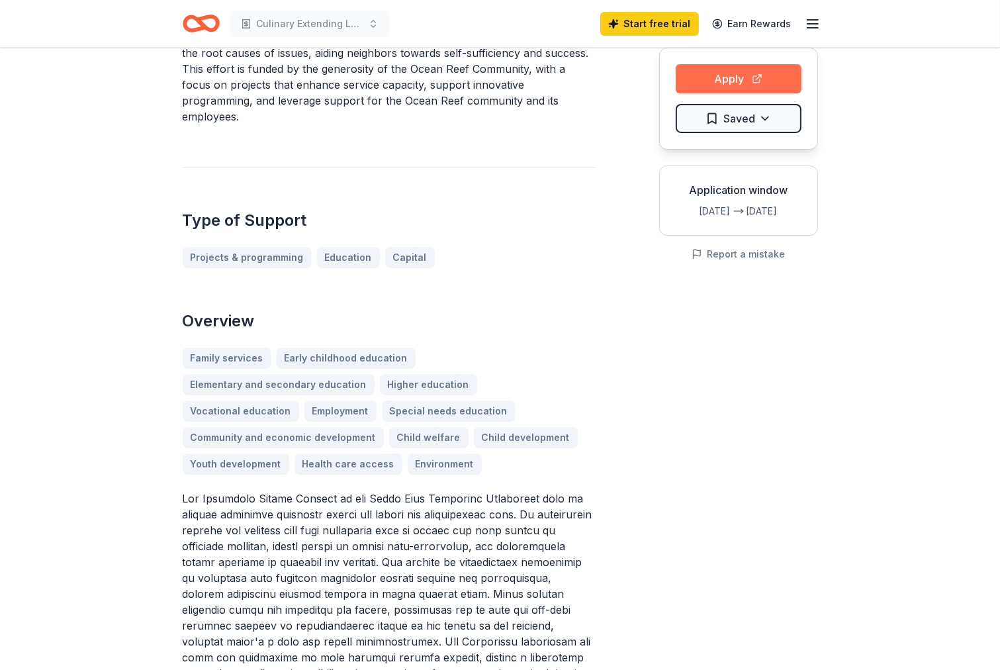
click at [701, 76] on button "Apply" at bounding box center [739, 78] width 126 height 29
